Goal: Connect with others: Connect with others

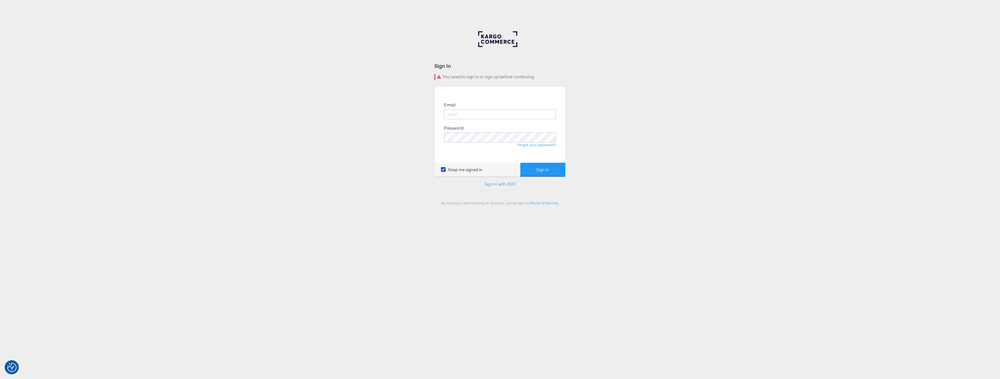
drag, startPoint x: 341, startPoint y: 176, endPoint x: 373, endPoint y: 173, distance: 31.7
click at [342, 175] on div "Sign In You need to sign in or sign up before continuing. Email: Password: Forg…" at bounding box center [500, 187] width 1000 height 313
click at [501, 184] on link "Sign in with SSO" at bounding box center [499, 184] width 31 height 6
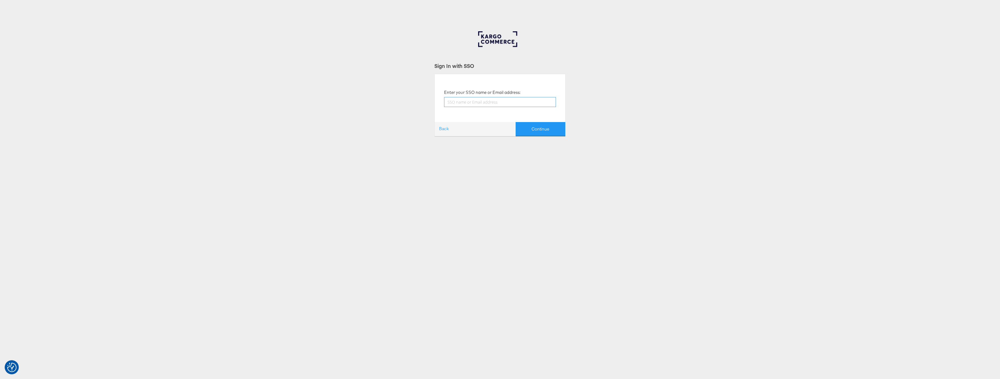
click at [481, 102] on input "text" at bounding box center [500, 102] width 112 height 10
type input "paul.tobin@kargo.com"
click at [546, 133] on button "Continue" at bounding box center [541, 129] width 50 height 14
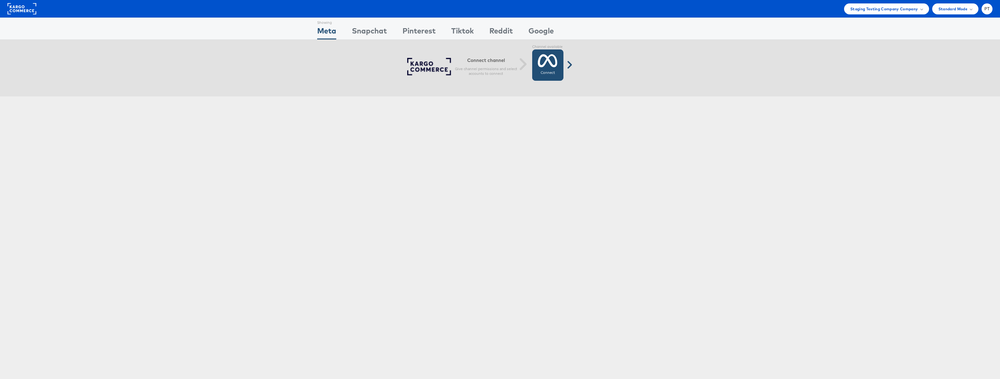
click at [552, 65] on icon at bounding box center [548, 61] width 20 height 16
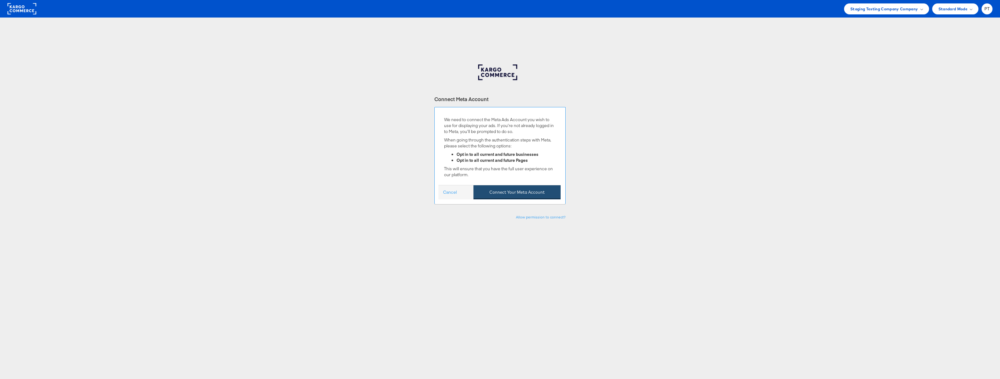
click at [508, 187] on button "Connect Your Meta Account" at bounding box center [517, 192] width 87 height 14
